Goal: Task Accomplishment & Management: Manage account settings

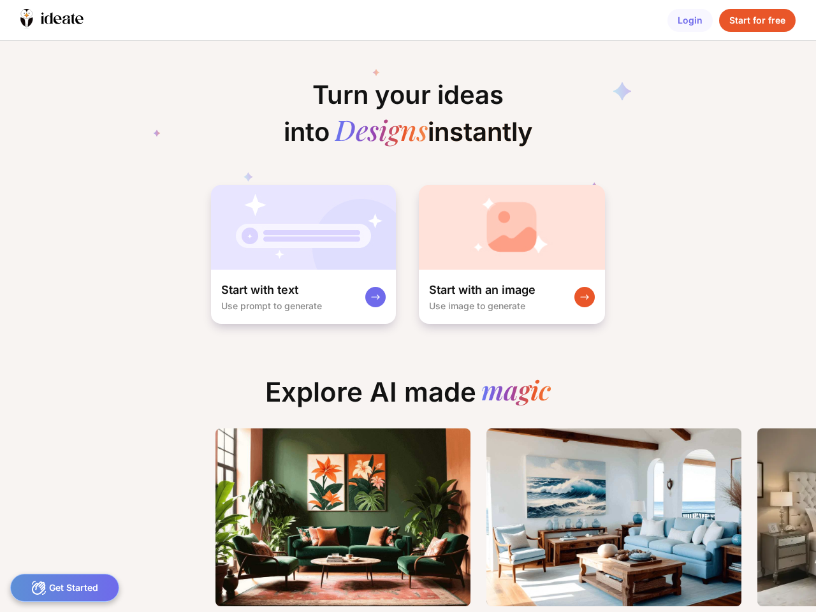
scroll to position [0, 11]
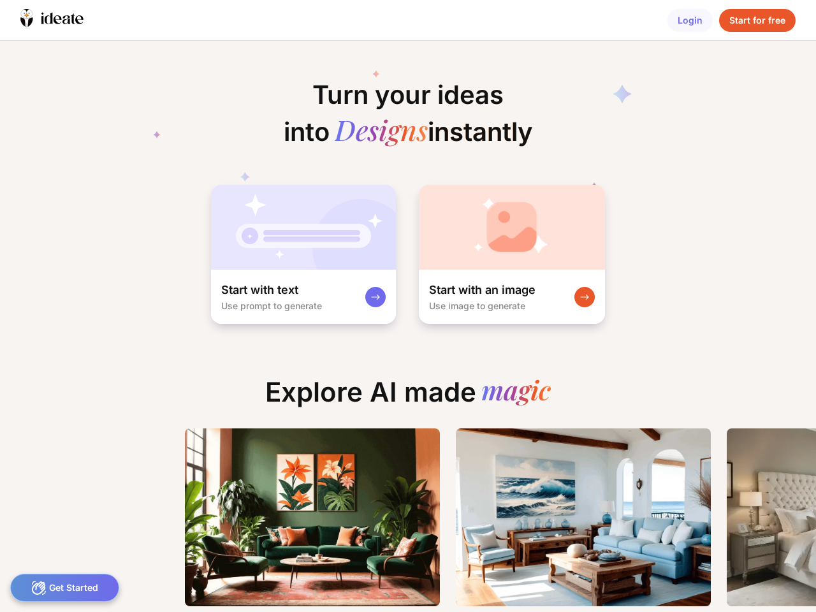
click at [52, 20] on icon at bounding box center [49, 18] width 8 height 11
click at [690, 20] on div "Login" at bounding box center [689, 20] width 45 height 23
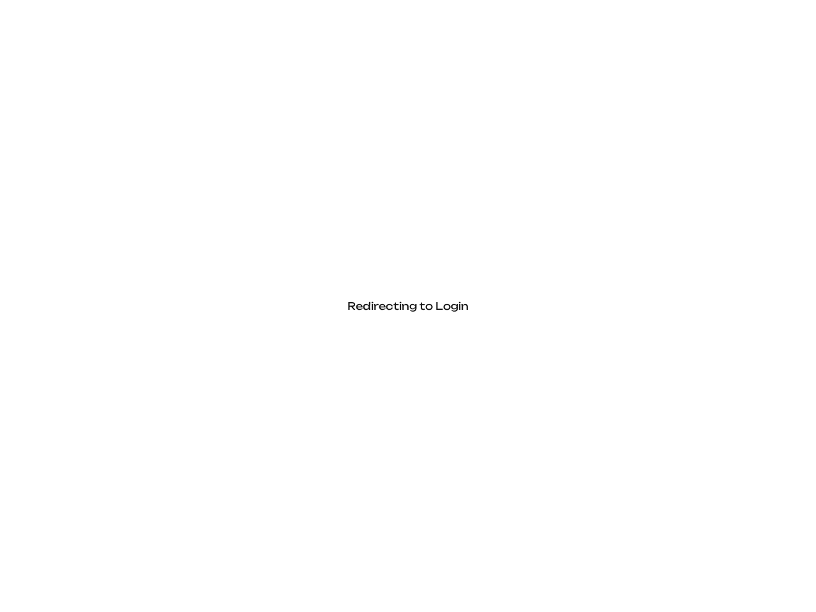
click at [757, 20] on div "Redirecting to Login" at bounding box center [408, 306] width 816 height 612
click at [302, 254] on div "Redirecting to Login" at bounding box center [408, 306] width 816 height 612
click at [510, 254] on div "Redirecting to Login" at bounding box center [408, 306] width 816 height 612
click at [64, 588] on div "Redirecting to Login" at bounding box center [408, 306] width 816 height 612
